Goal: Task Accomplishment & Management: Use online tool/utility

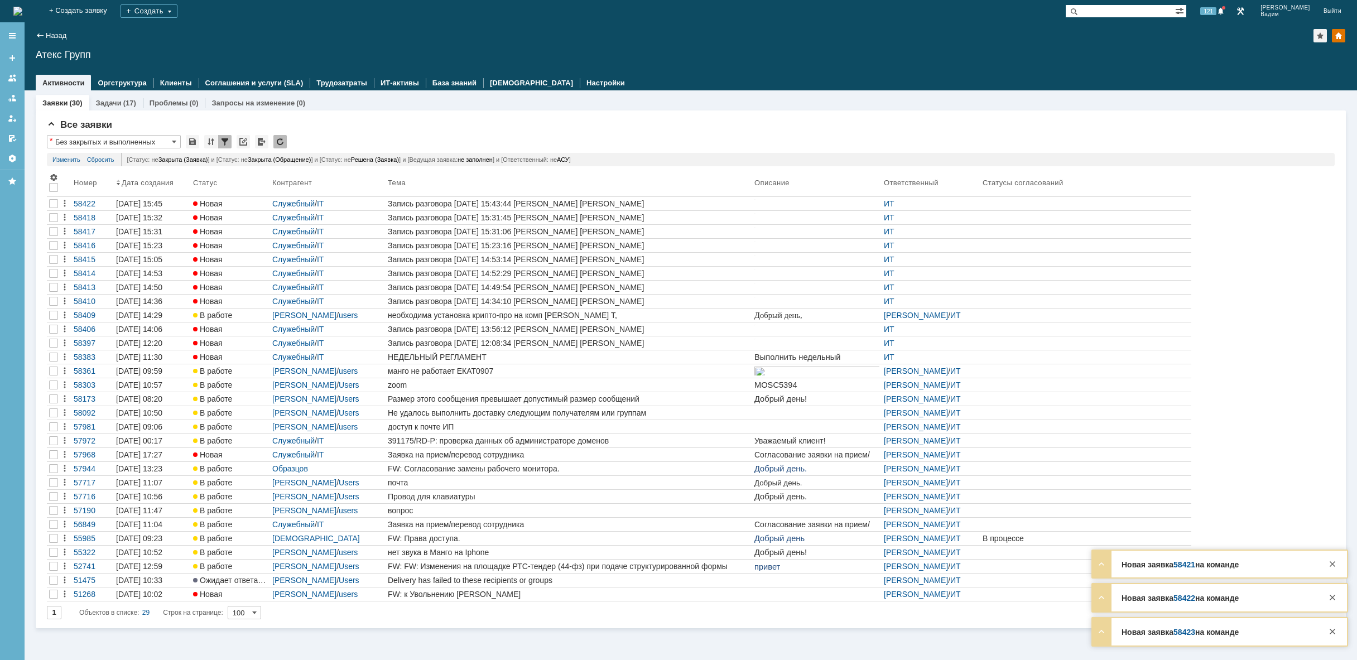
click at [22, 9] on img at bounding box center [17, 11] width 9 height 9
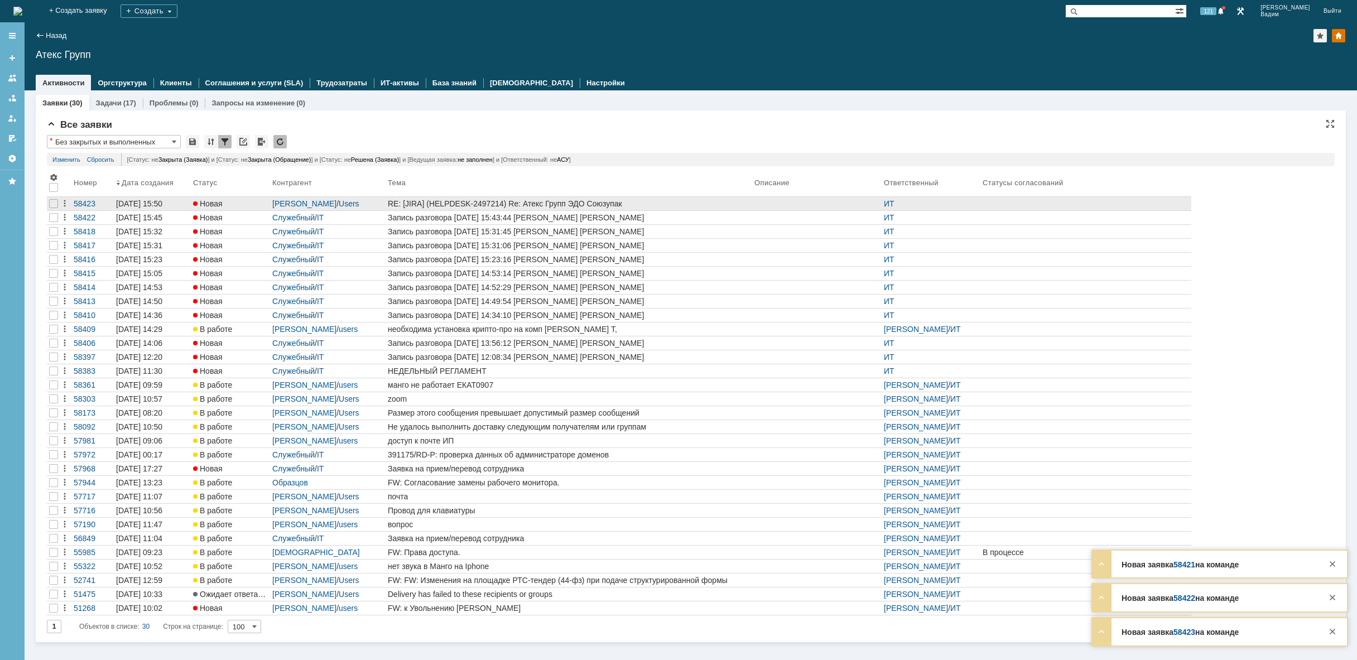
click at [747, 207] on div "RE: [JIRA] (HELPDESK-2497214) Re: Атекс Групп ЭДО Союзупак" at bounding box center [569, 203] width 362 height 9
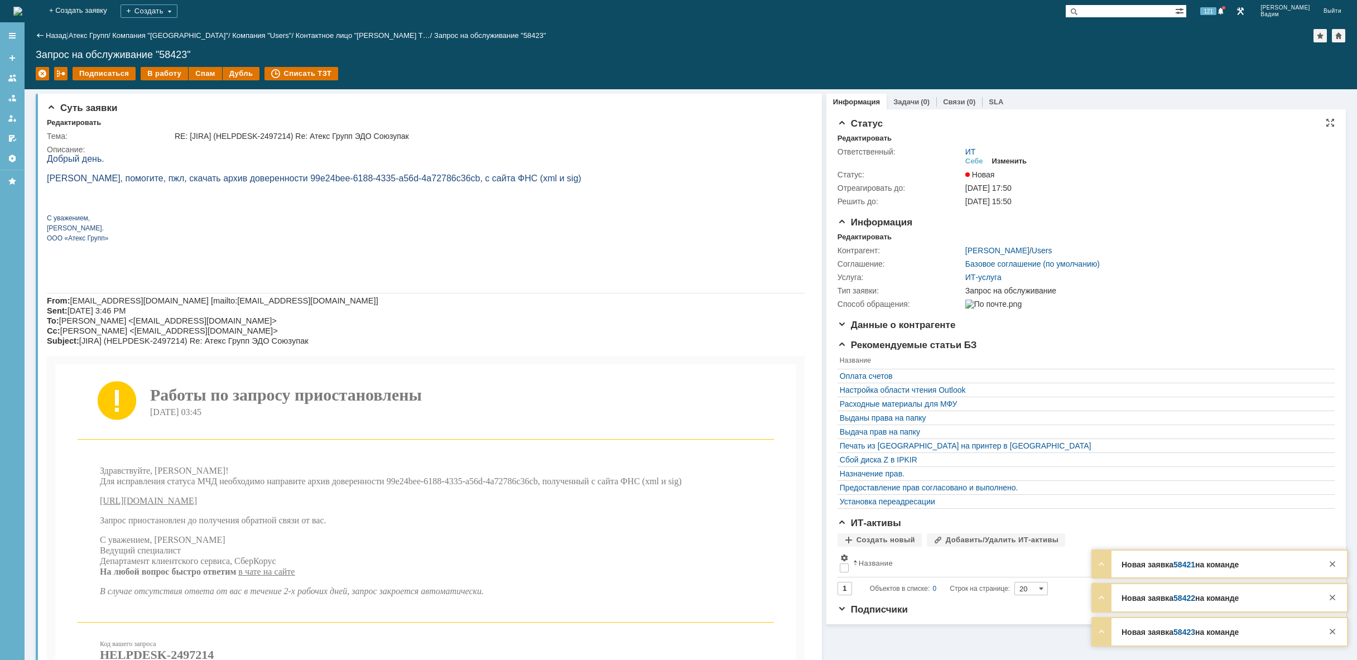
click at [1008, 162] on div "Изменить" at bounding box center [1009, 161] width 35 height 9
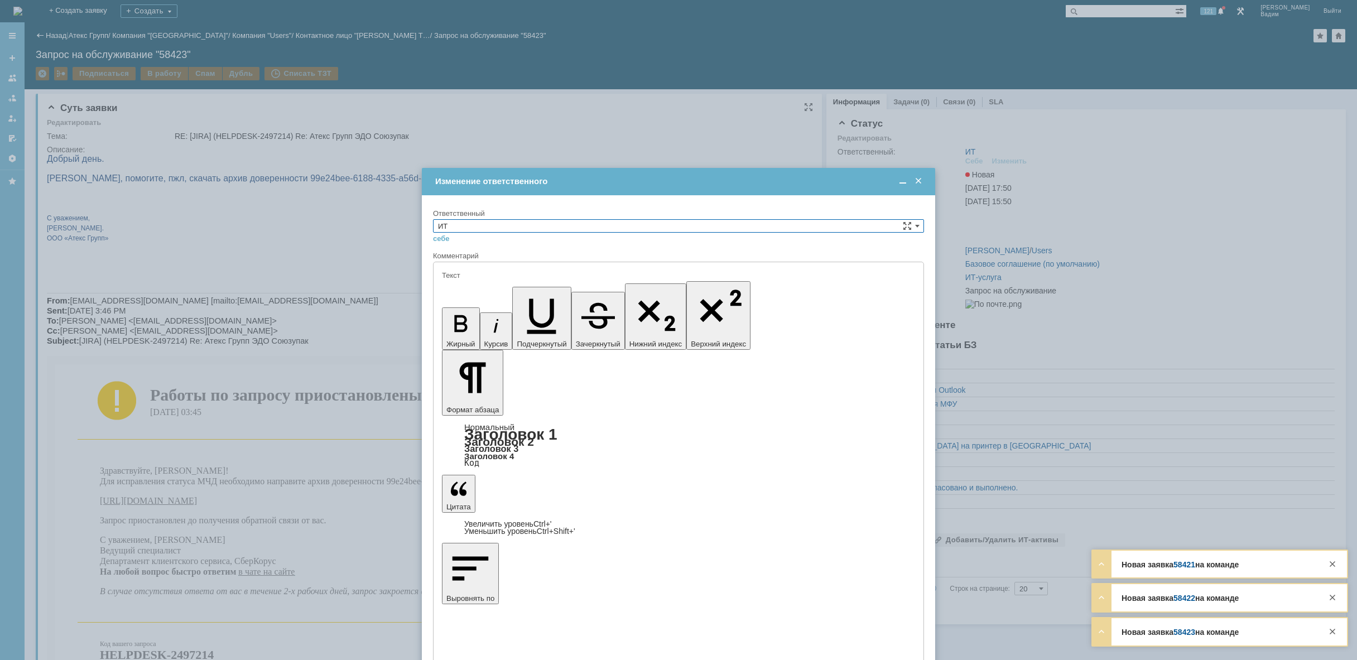
type input "[не указано]"
click at [552, 219] on input "ИТ" at bounding box center [678, 225] width 491 height 13
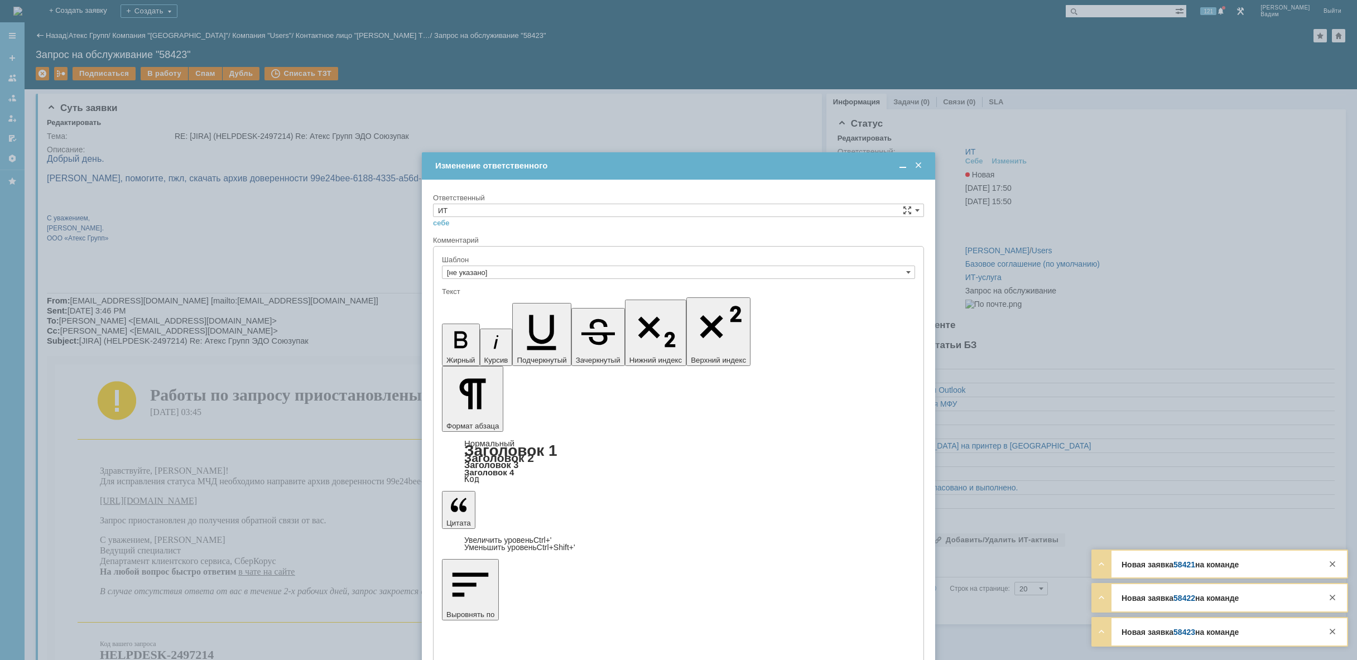
drag, startPoint x: 488, startPoint y: 304, endPoint x: 41, endPoint y: 19, distance: 529.5
click at [488, 304] on span "АСУ" at bounding box center [678, 302] width 481 height 9
type input "АСУ"
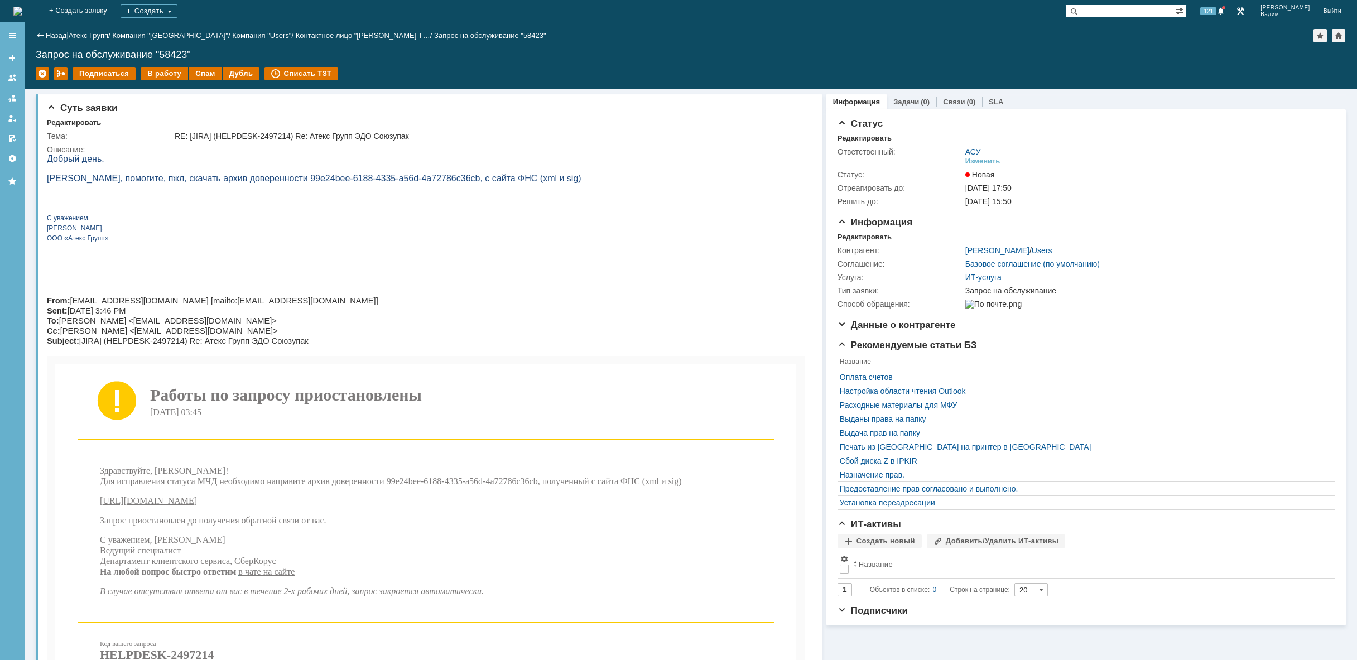
click at [22, 12] on img at bounding box center [17, 11] width 9 height 9
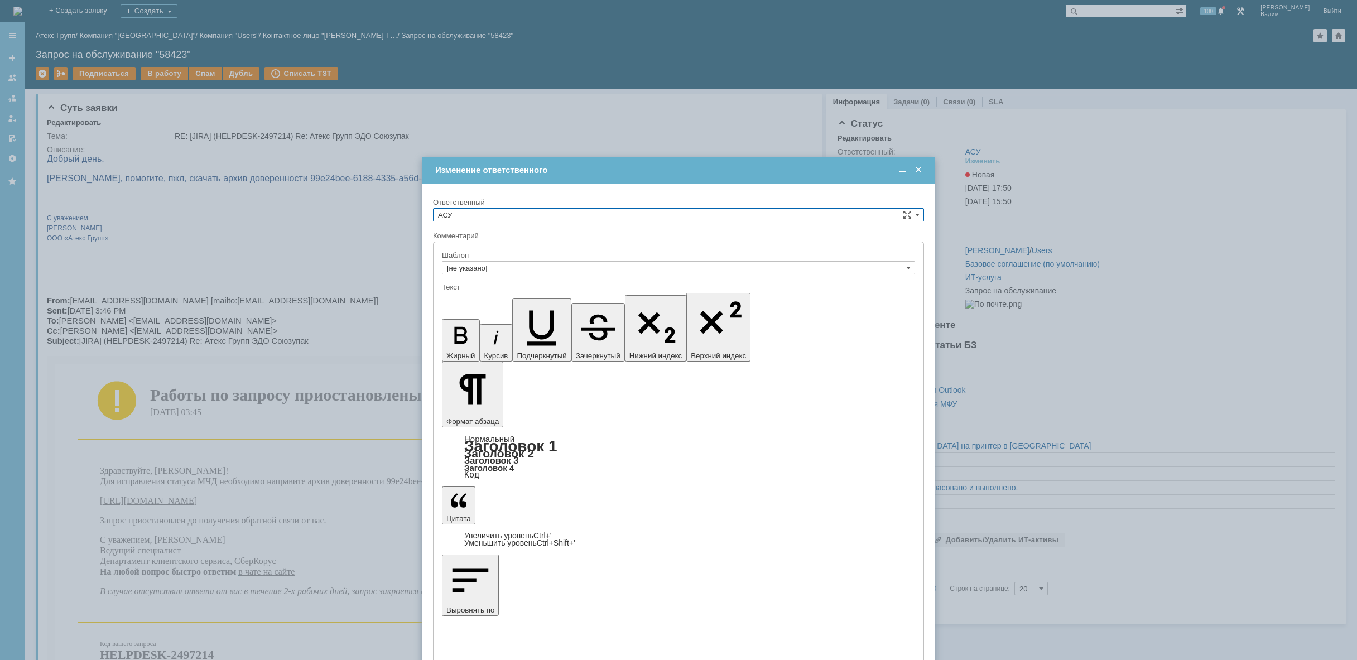
click at [520, 217] on input "АСУ" at bounding box center [678, 214] width 491 height 13
click at [487, 309] on span "[PERSON_NAME]" at bounding box center [678, 306] width 481 height 9
type input "[PERSON_NAME]"
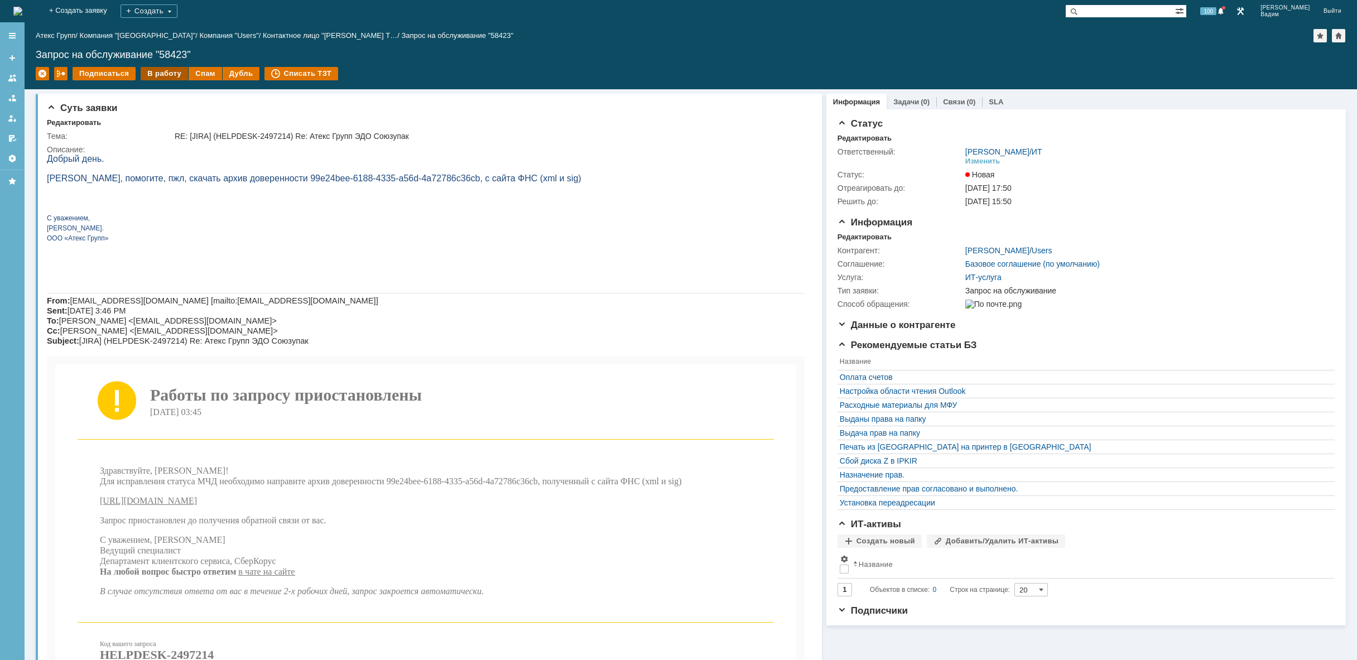
click at [164, 74] on div "В работу" at bounding box center [164, 73] width 47 height 13
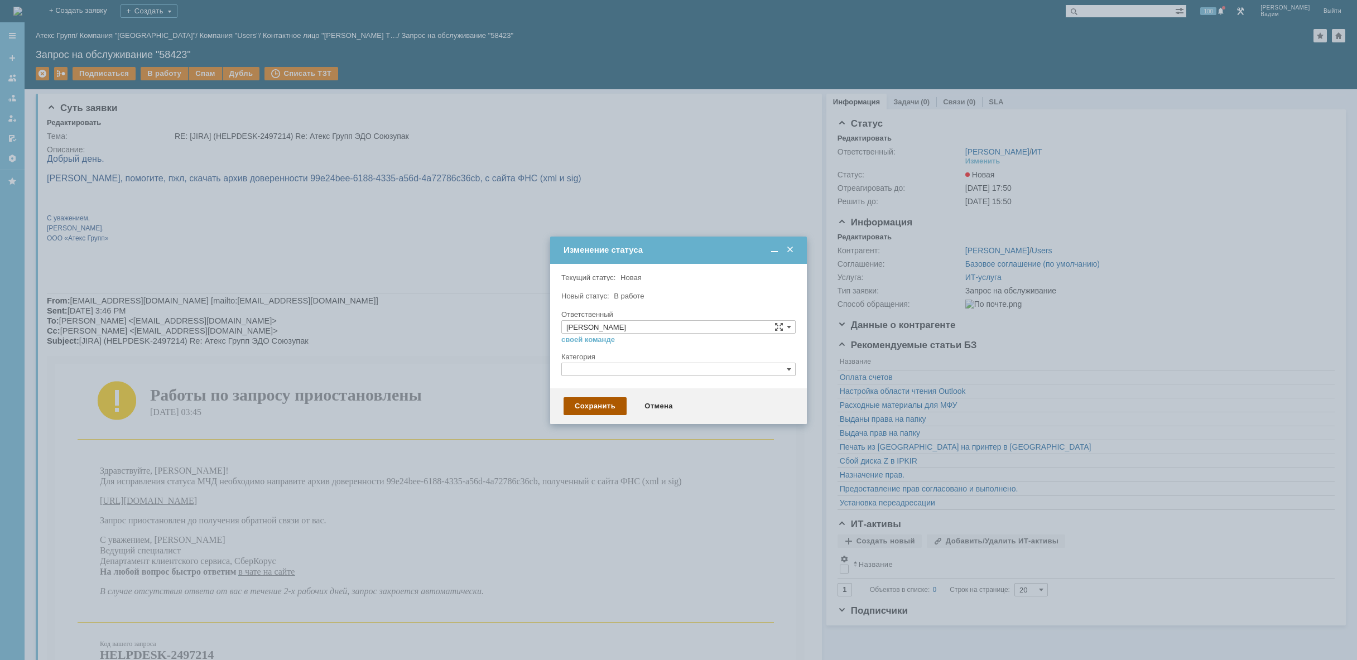
click at [590, 402] on div "Сохранить" at bounding box center [595, 406] width 63 height 18
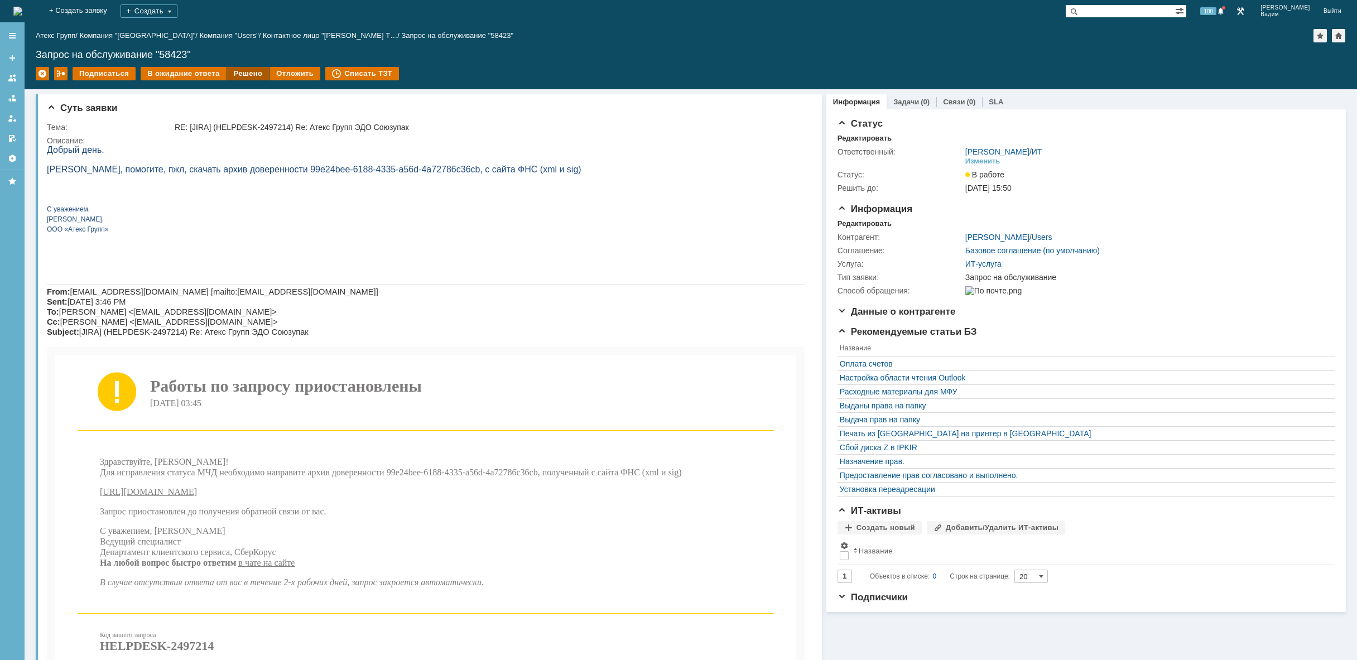
click at [245, 71] on div "Решено" at bounding box center [248, 73] width 42 height 13
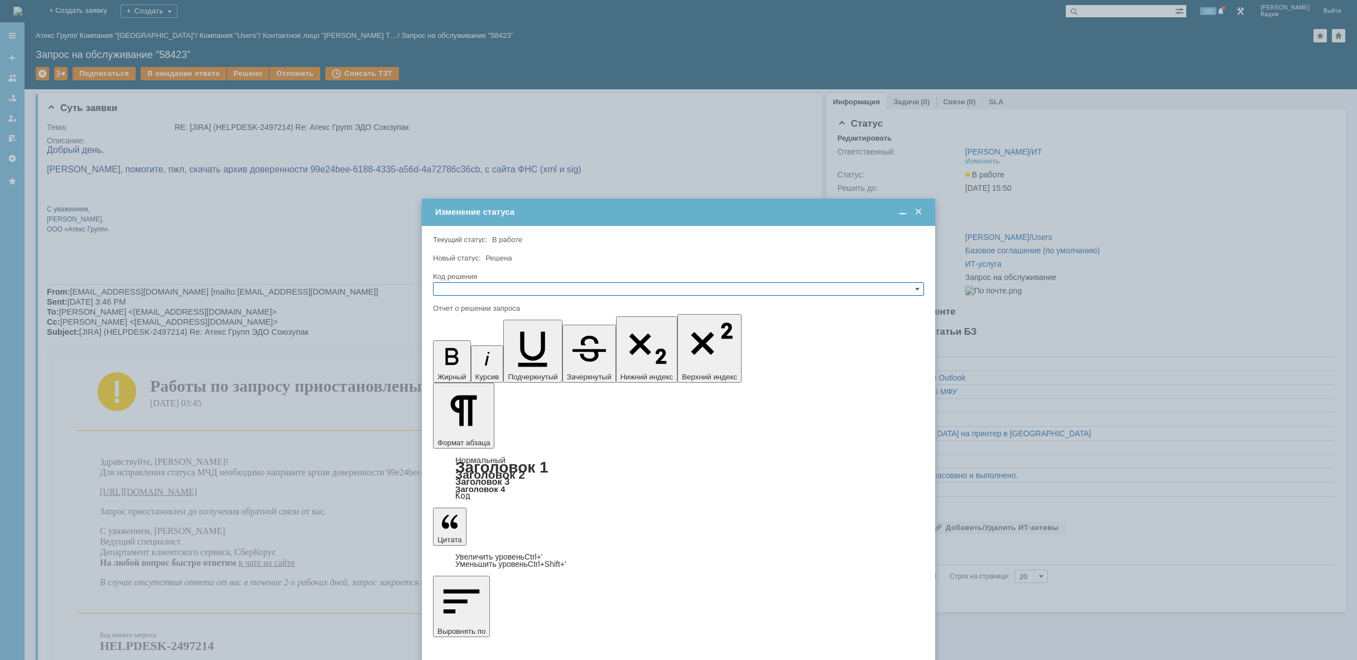
click at [534, 289] on input "text" at bounding box center [678, 288] width 491 height 13
click at [497, 345] on span "Решено" at bounding box center [678, 342] width 481 height 9
type input "Решено"
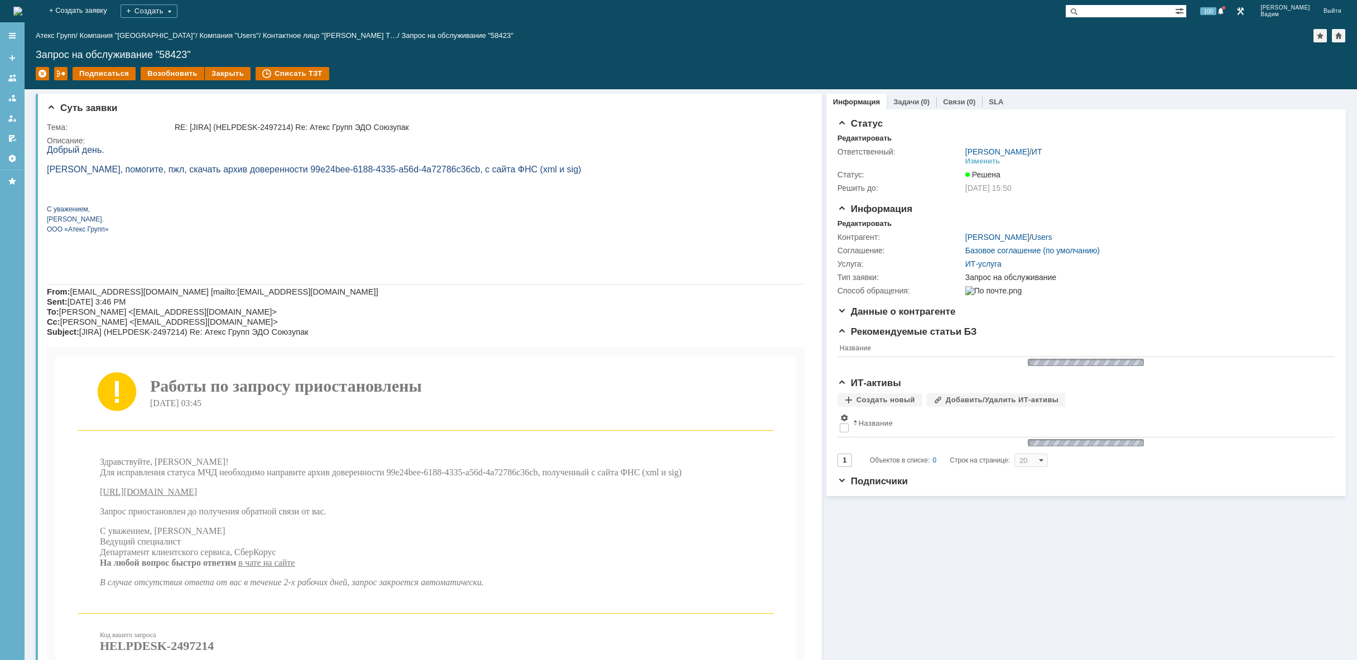
click at [22, 16] on img at bounding box center [17, 11] width 9 height 9
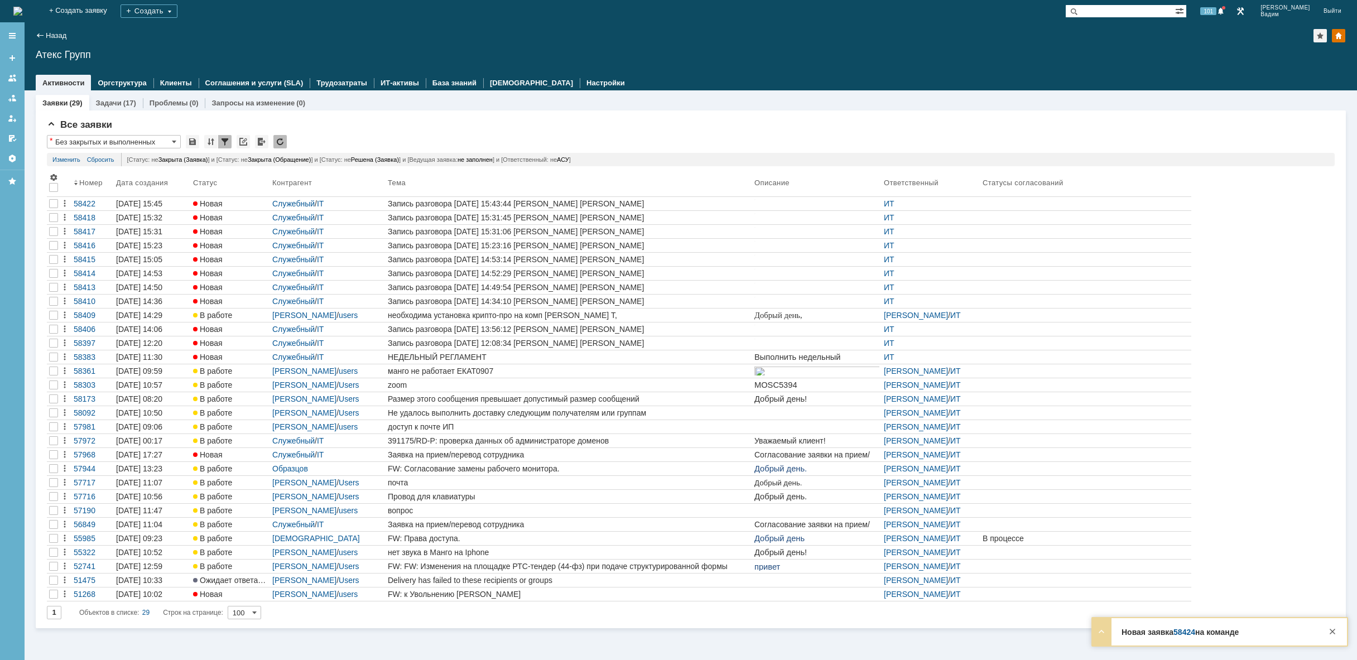
click at [22, 12] on img at bounding box center [17, 11] width 9 height 9
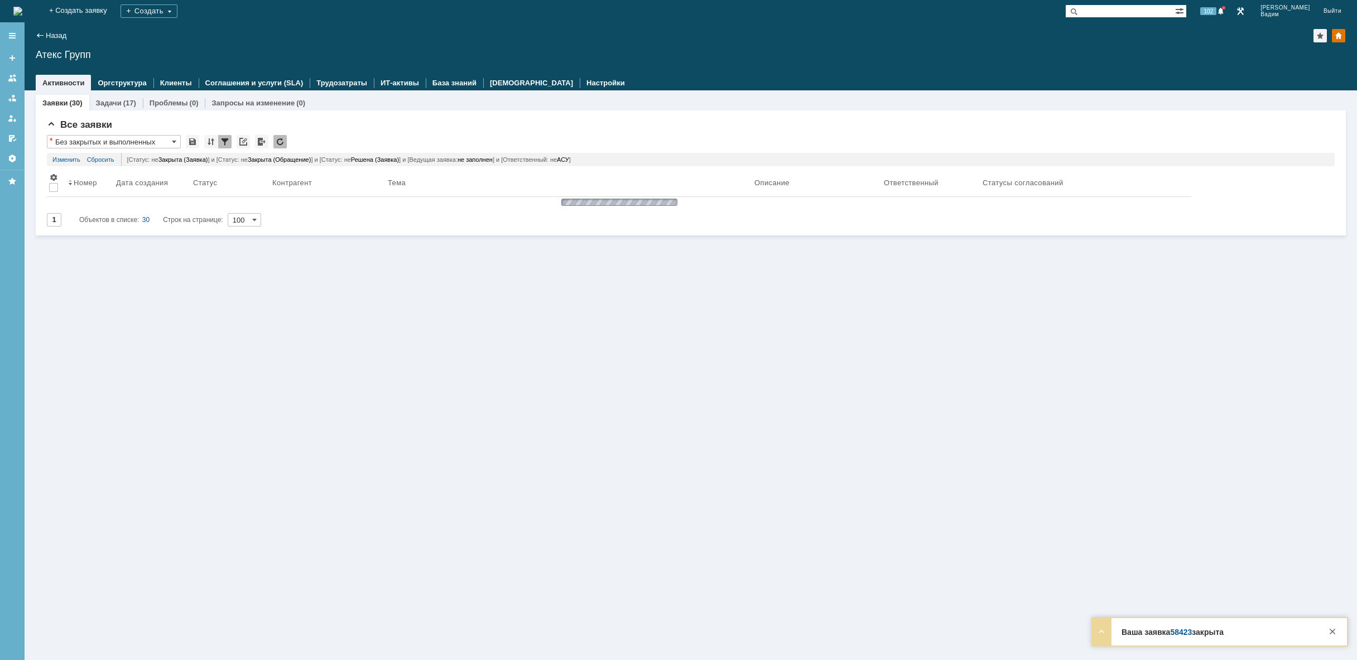
click at [22, 8] on img at bounding box center [17, 11] width 9 height 9
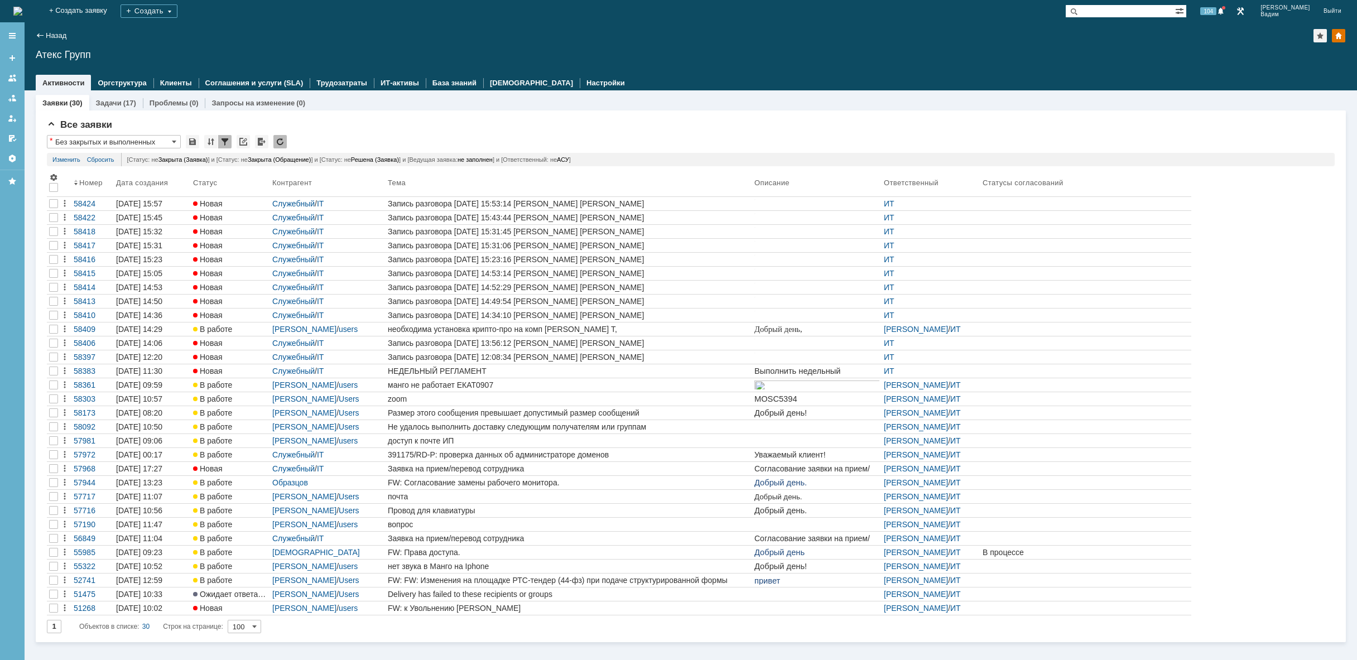
click at [22, 11] on img at bounding box center [17, 11] width 9 height 9
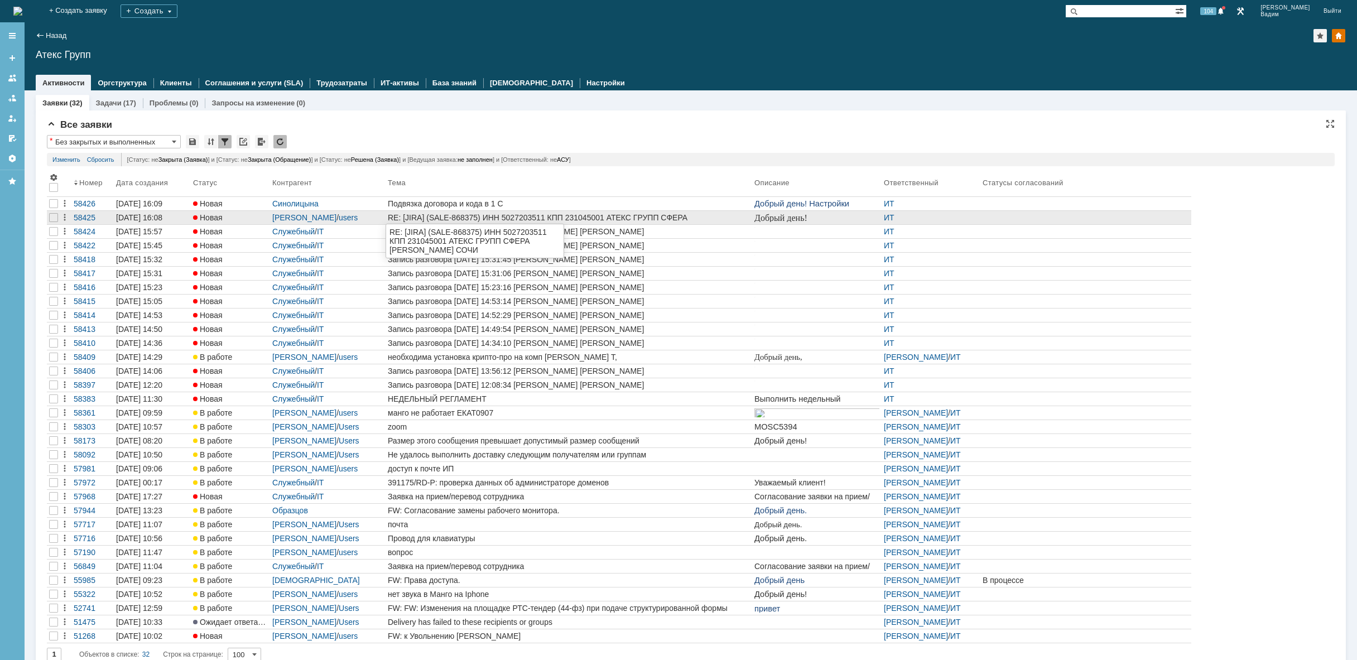
click at [736, 217] on div "RE: [JIRA] (SALE-868375) ИНН 5027203511 КПП 231045001 АТЕКС ГРУПП СФЕРА КУРЬЕР …" at bounding box center [569, 217] width 362 height 9
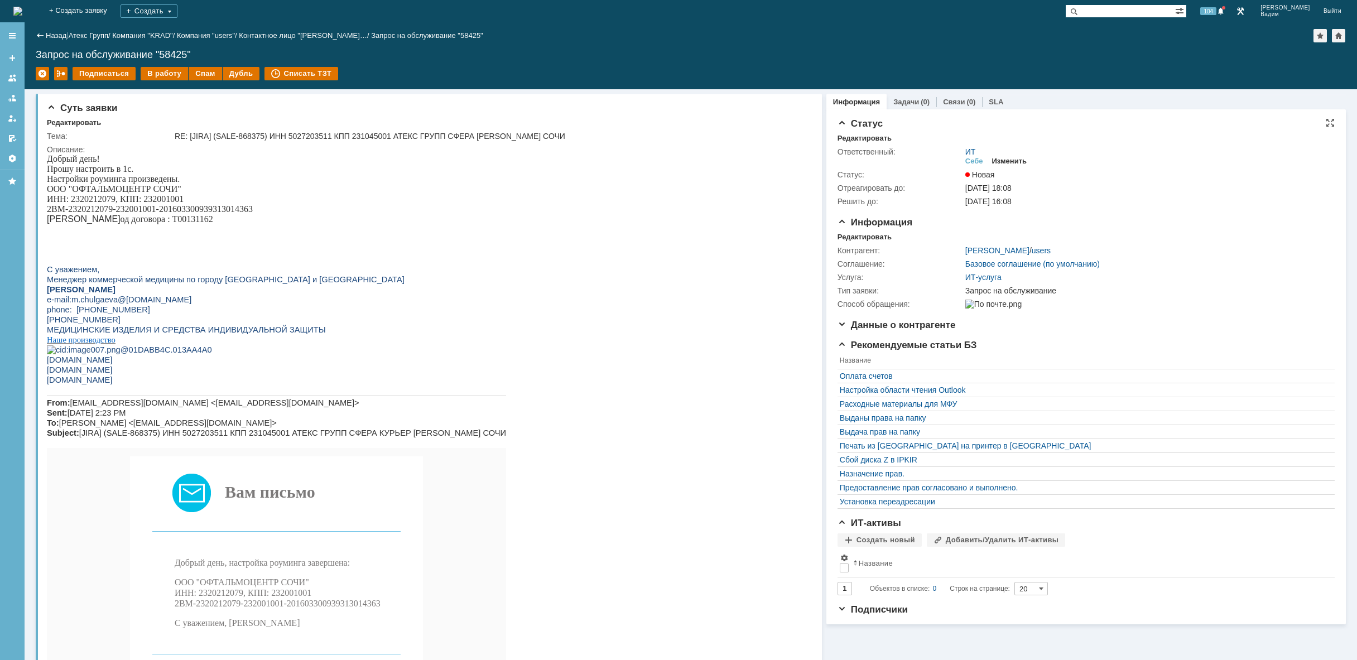
click at [1008, 162] on div "Изменить" at bounding box center [1009, 161] width 35 height 9
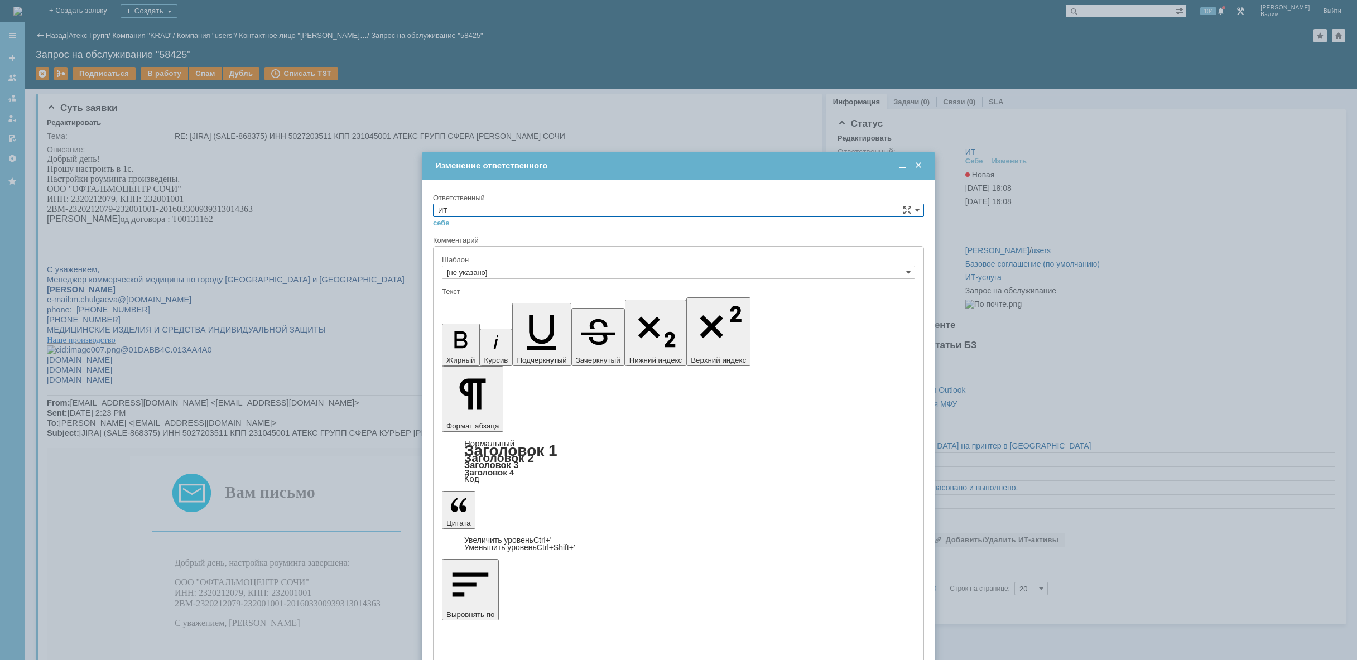
click at [505, 210] on input "ИТ" at bounding box center [678, 210] width 491 height 13
click at [474, 304] on span "АСУ" at bounding box center [678, 302] width 481 height 9
type input "АСУ"
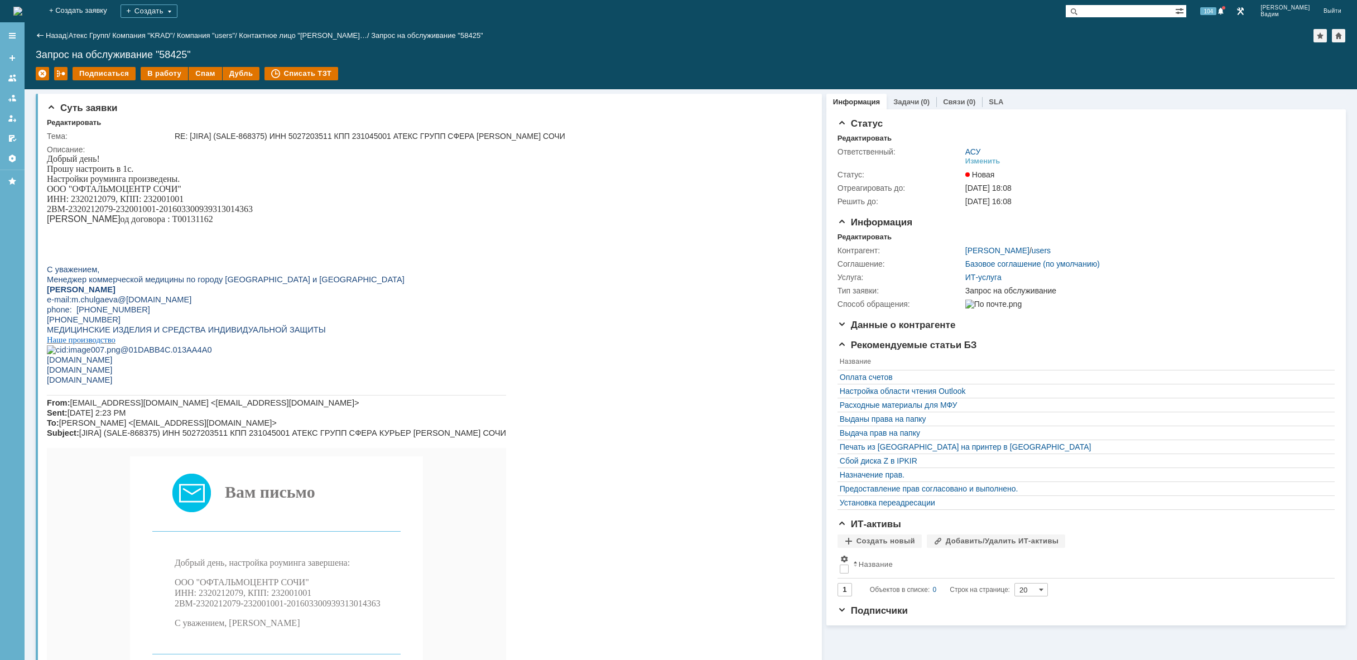
click at [22, 12] on img at bounding box center [17, 11] width 9 height 9
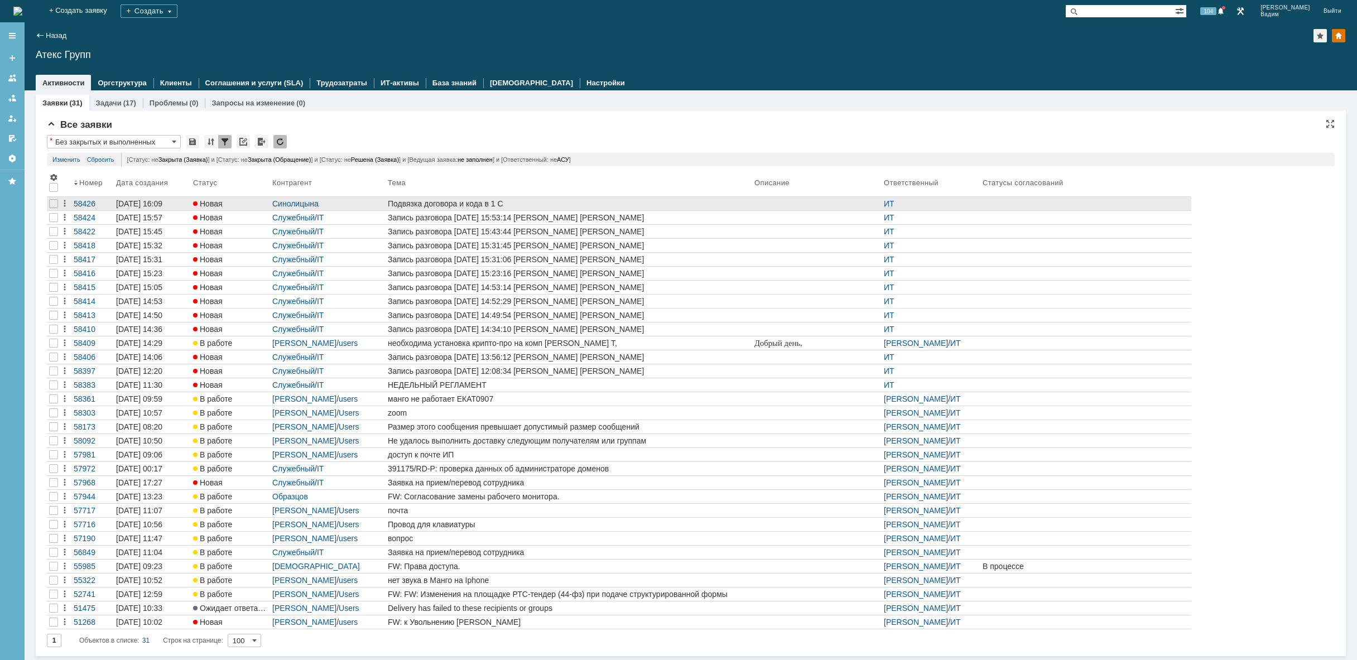
click at [798, 205] on div at bounding box center [817, 203] width 125 height 9
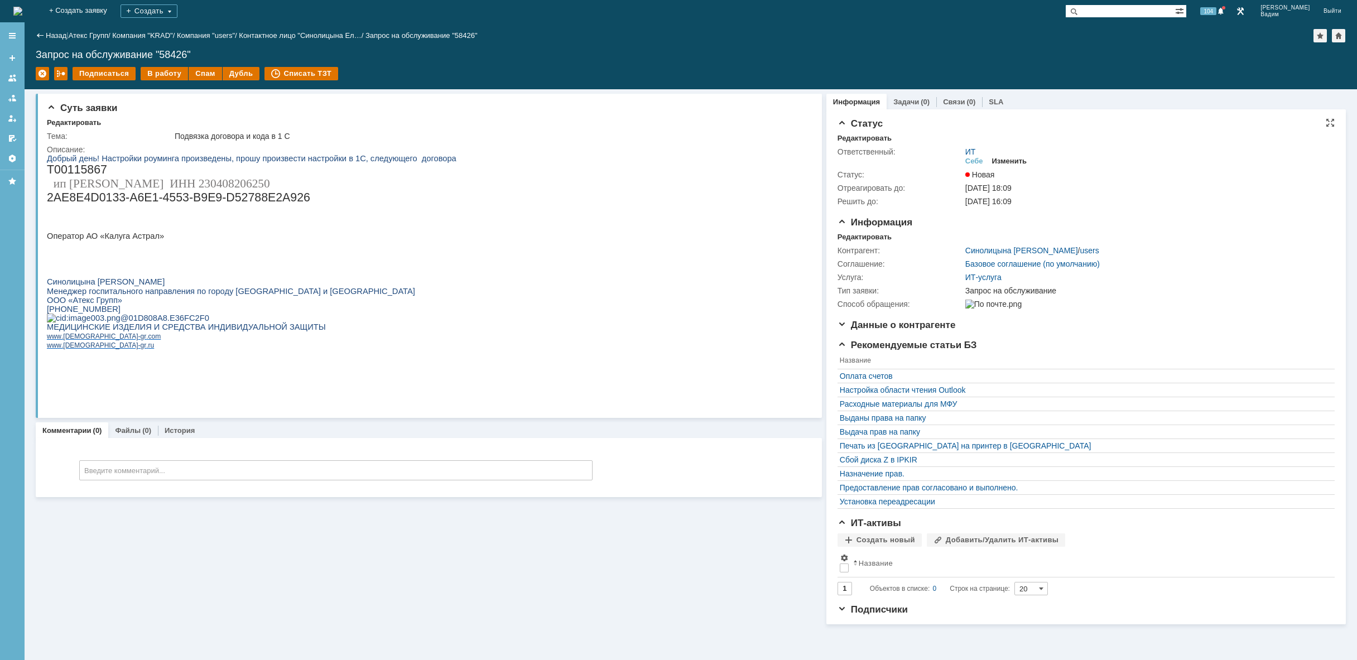
click at [1012, 162] on div "Изменить" at bounding box center [1009, 161] width 35 height 9
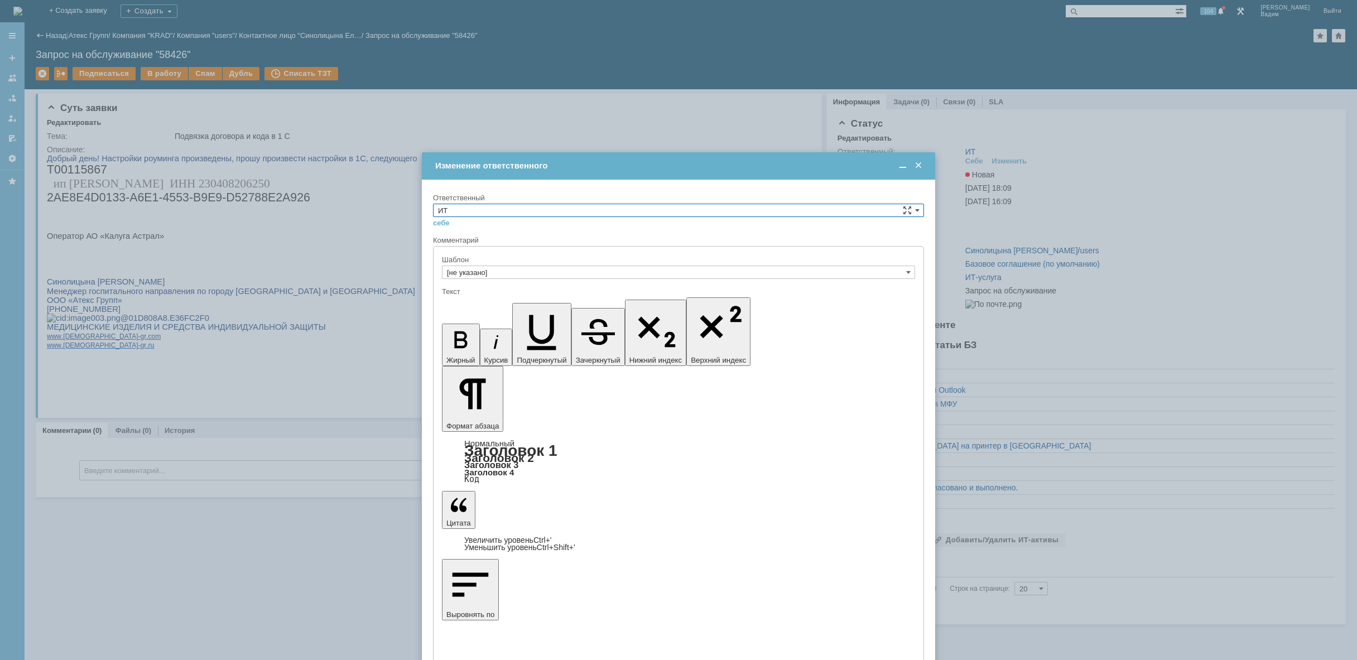
click at [533, 209] on input "ИТ" at bounding box center [678, 210] width 491 height 13
click at [487, 302] on span "АСУ" at bounding box center [678, 302] width 481 height 9
type input "АСУ"
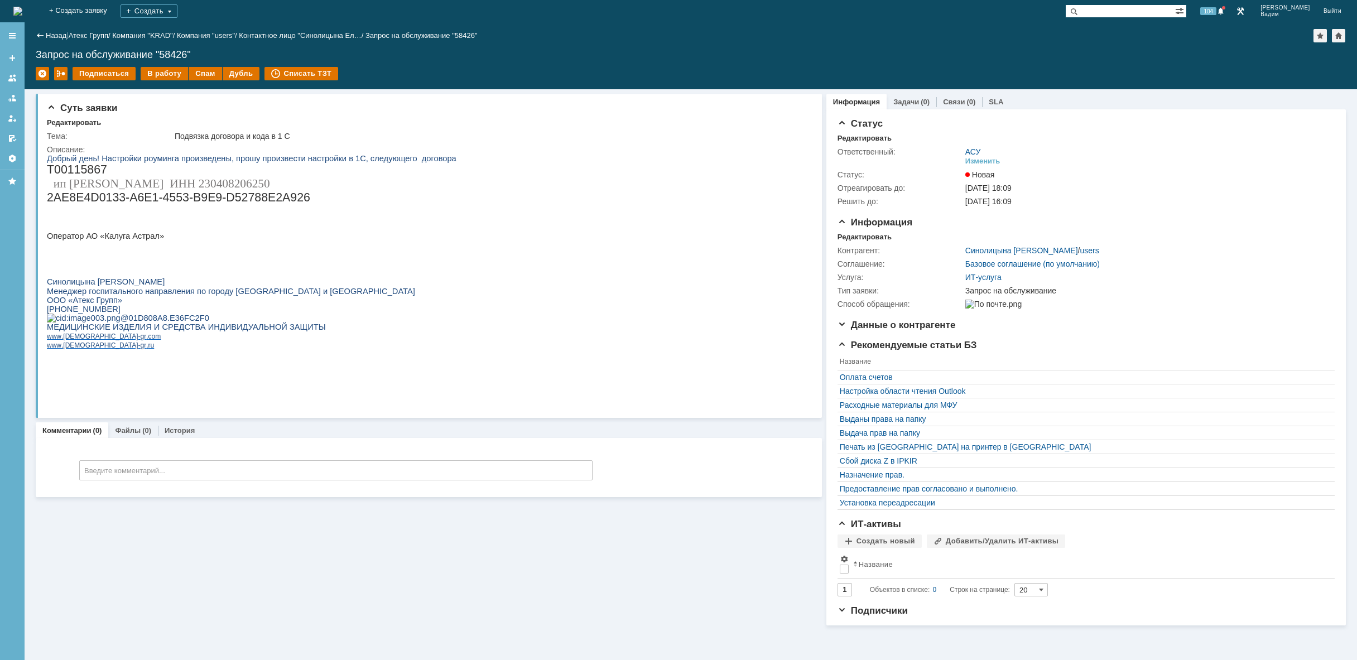
click at [22, 13] on img at bounding box center [17, 11] width 9 height 9
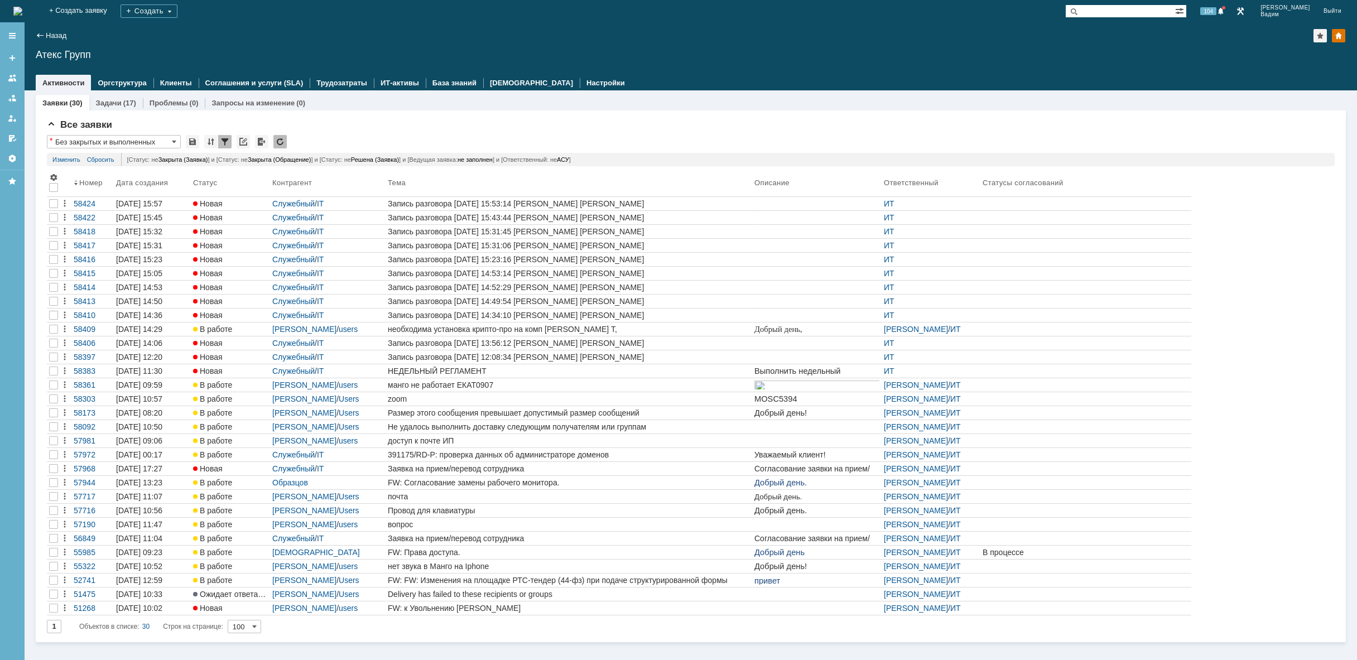
click at [22, 11] on img at bounding box center [17, 11] width 9 height 9
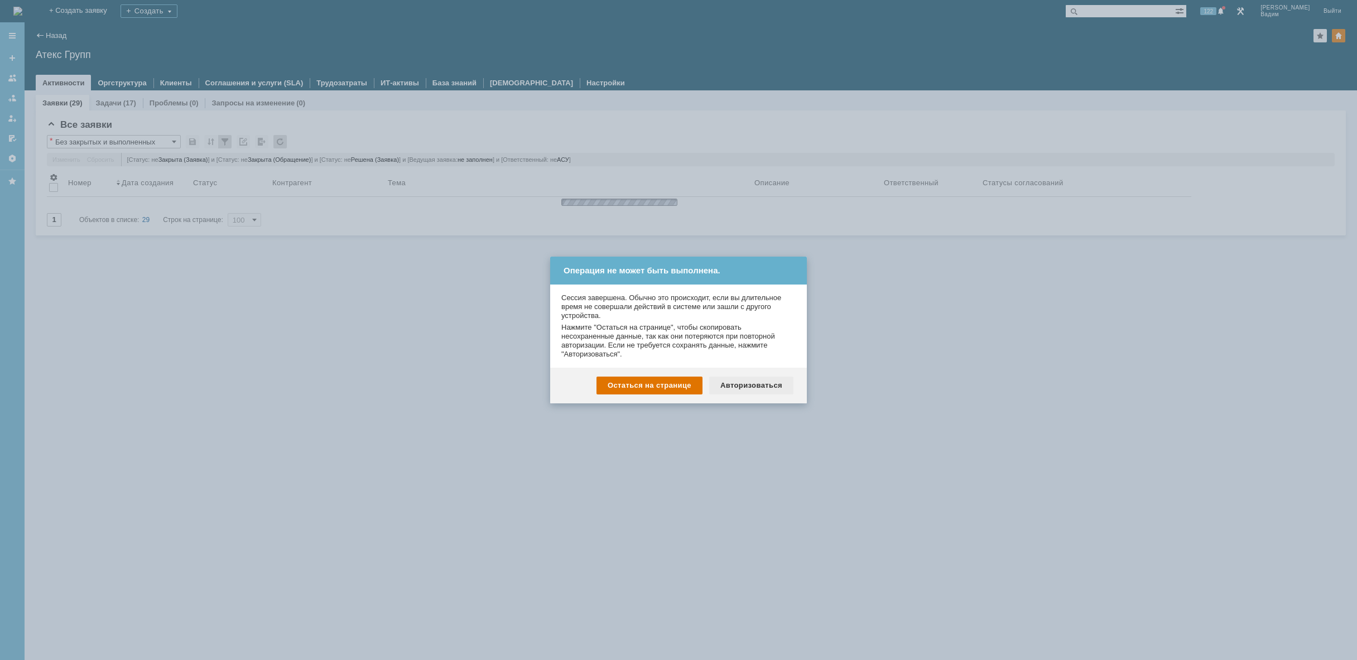
click at [744, 386] on div "Авторизоваться" at bounding box center [751, 386] width 84 height 18
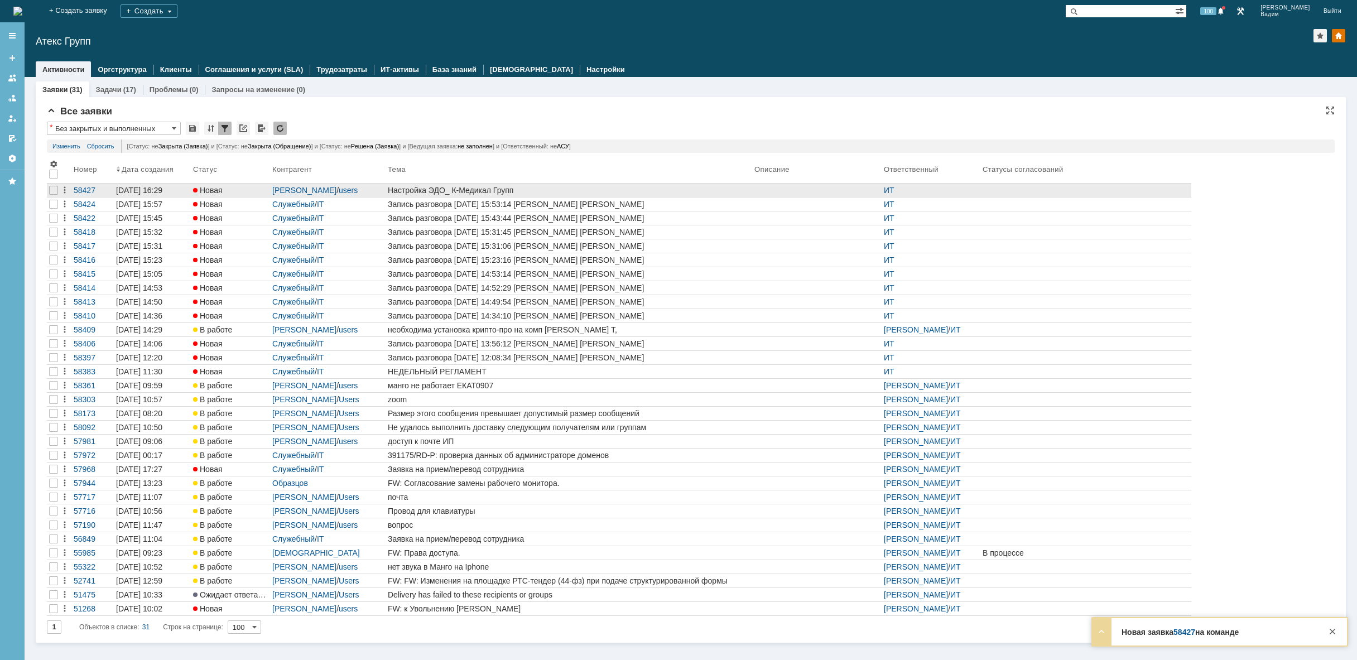
click at [569, 185] on link "Настройка ЭДО_ К-Медикал Групп" at bounding box center [569, 190] width 367 height 13
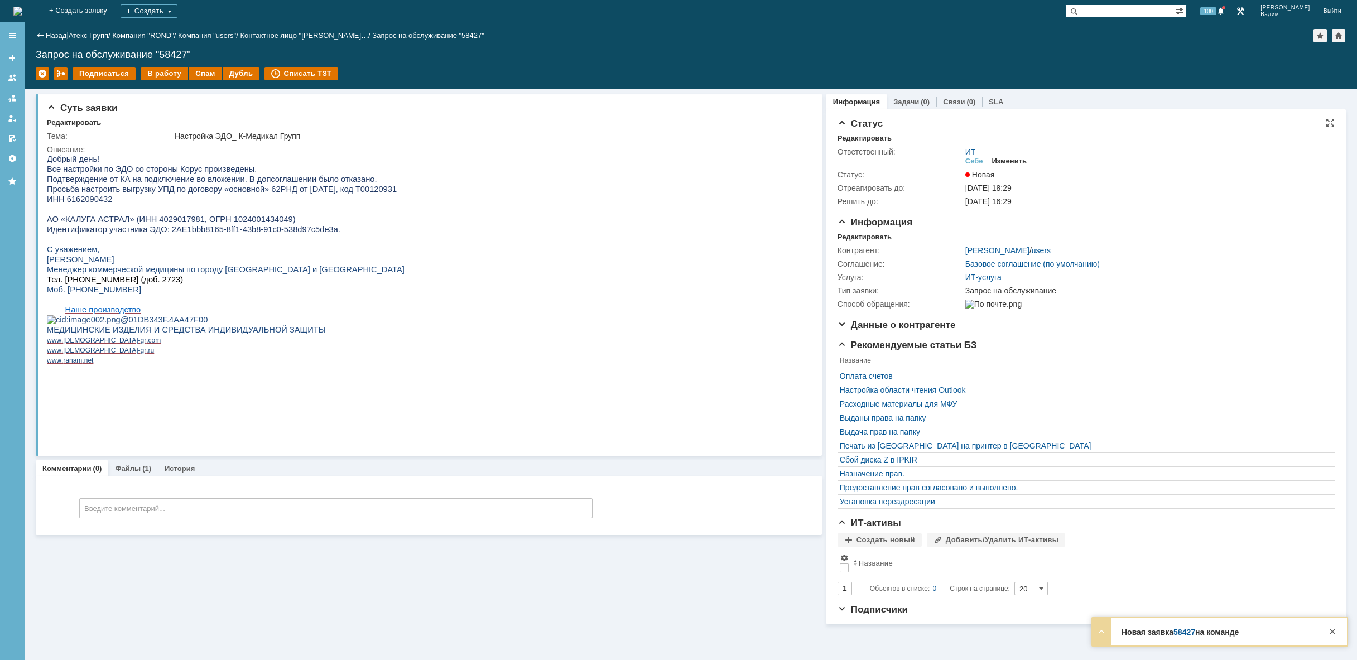
click at [1017, 159] on div "Изменить" at bounding box center [1009, 161] width 35 height 9
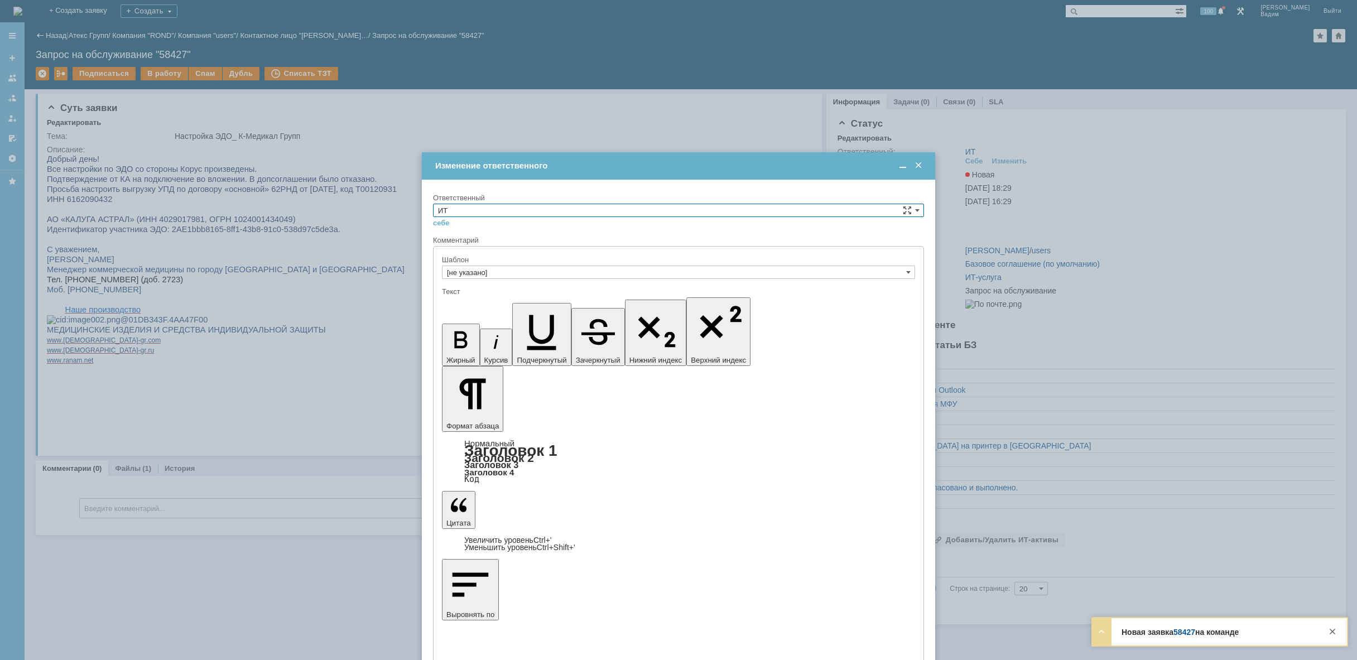
click at [642, 209] on input "ИТ" at bounding box center [678, 210] width 491 height 13
click at [566, 306] on span "АСУ" at bounding box center [678, 302] width 481 height 9
type input "АСУ"
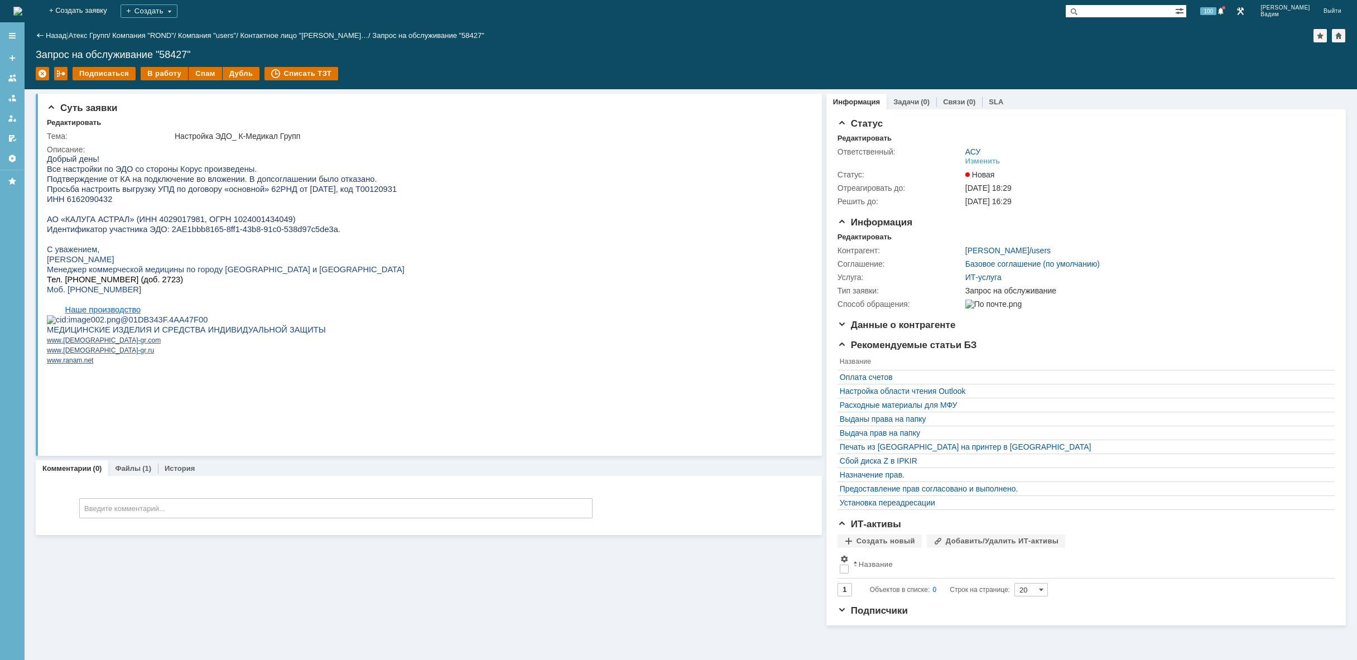
click at [22, 16] on img at bounding box center [17, 11] width 9 height 9
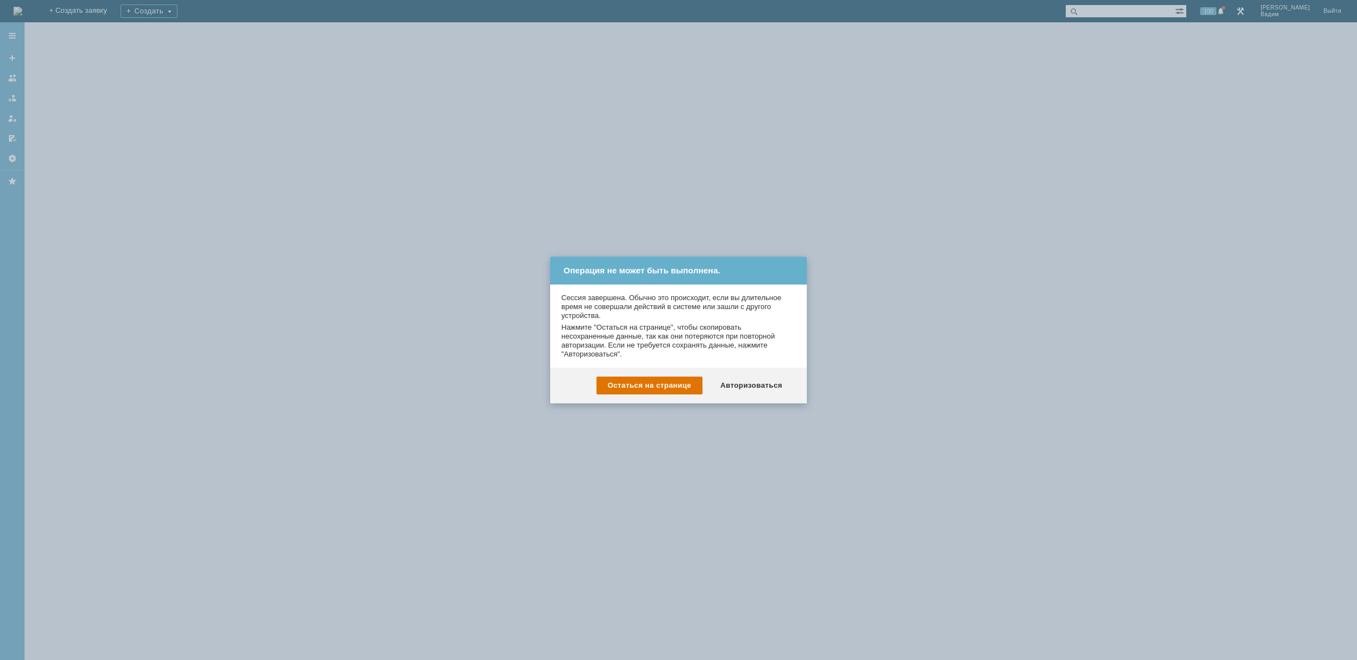
click at [755, 389] on div "Авторизоваться" at bounding box center [751, 386] width 84 height 18
